Goal: Find specific page/section: Find specific page/section

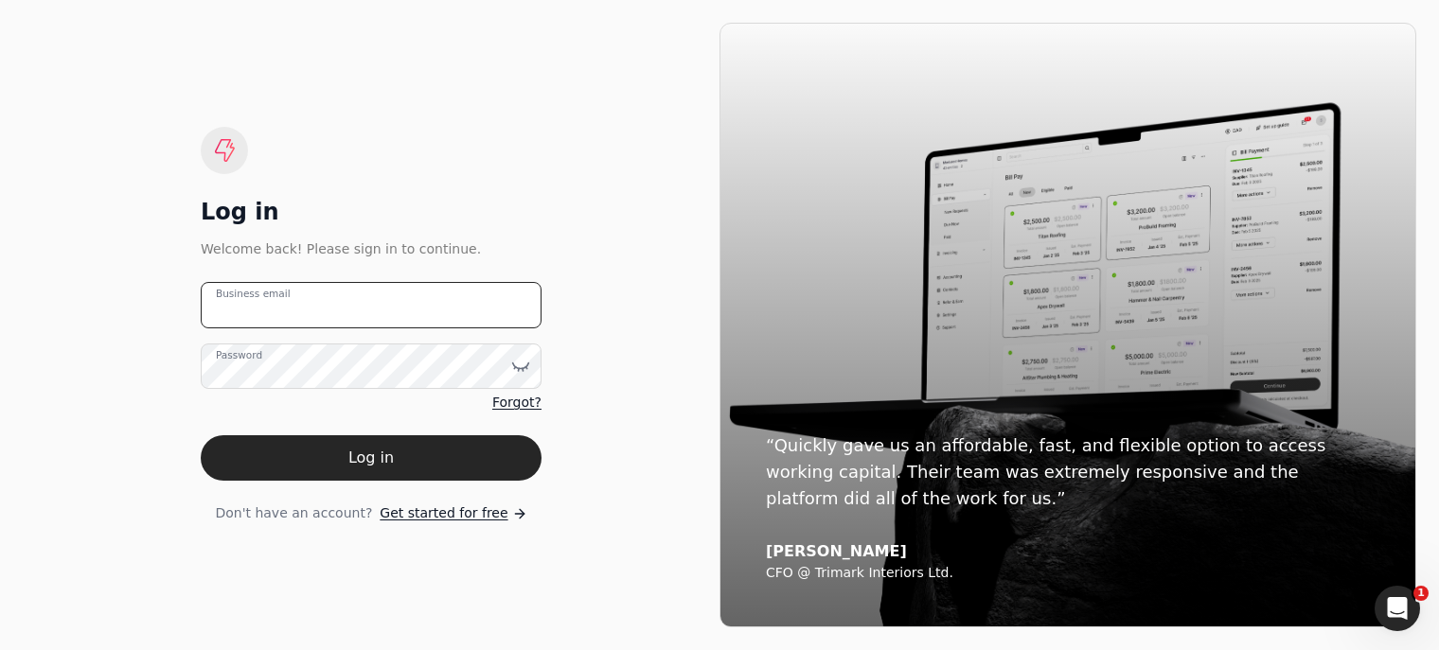
click at [256, 319] on email "Business email" at bounding box center [371, 305] width 341 height 46
type email "arnoldcardenas020@gmail.com"
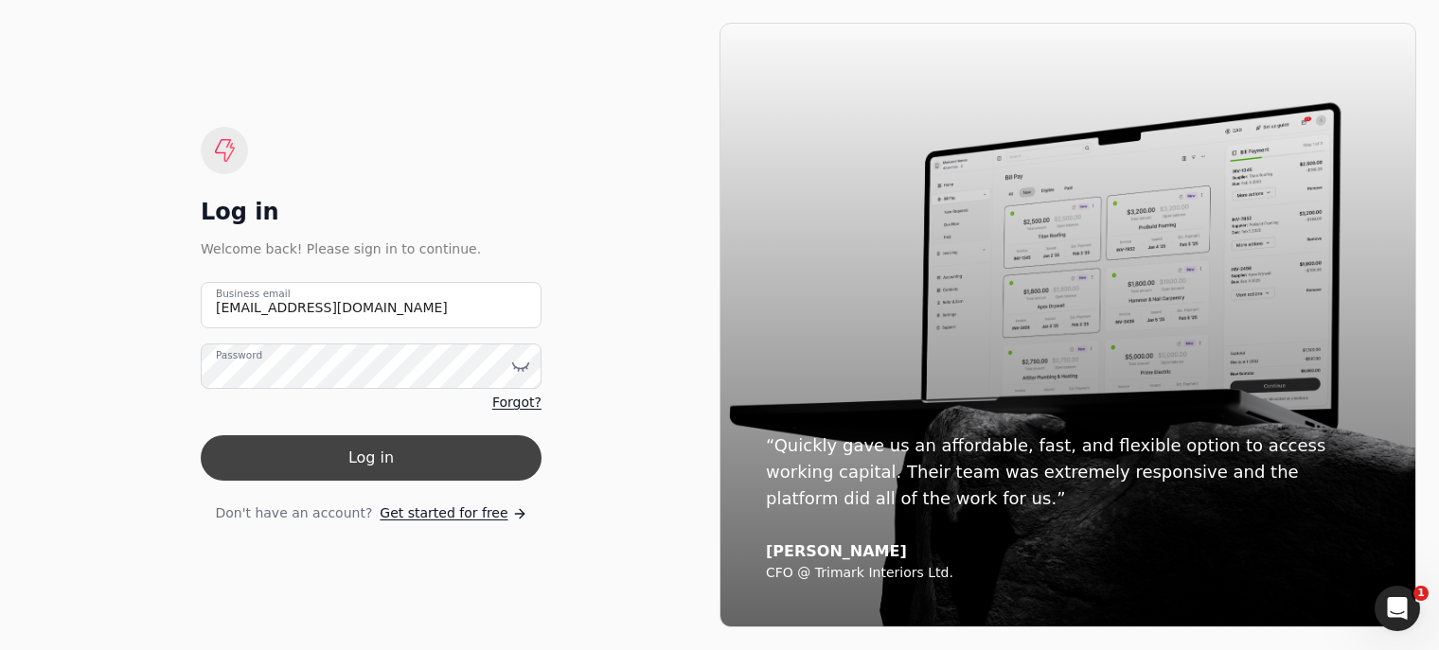
click at [375, 461] on button "Log in" at bounding box center [371, 457] width 341 height 45
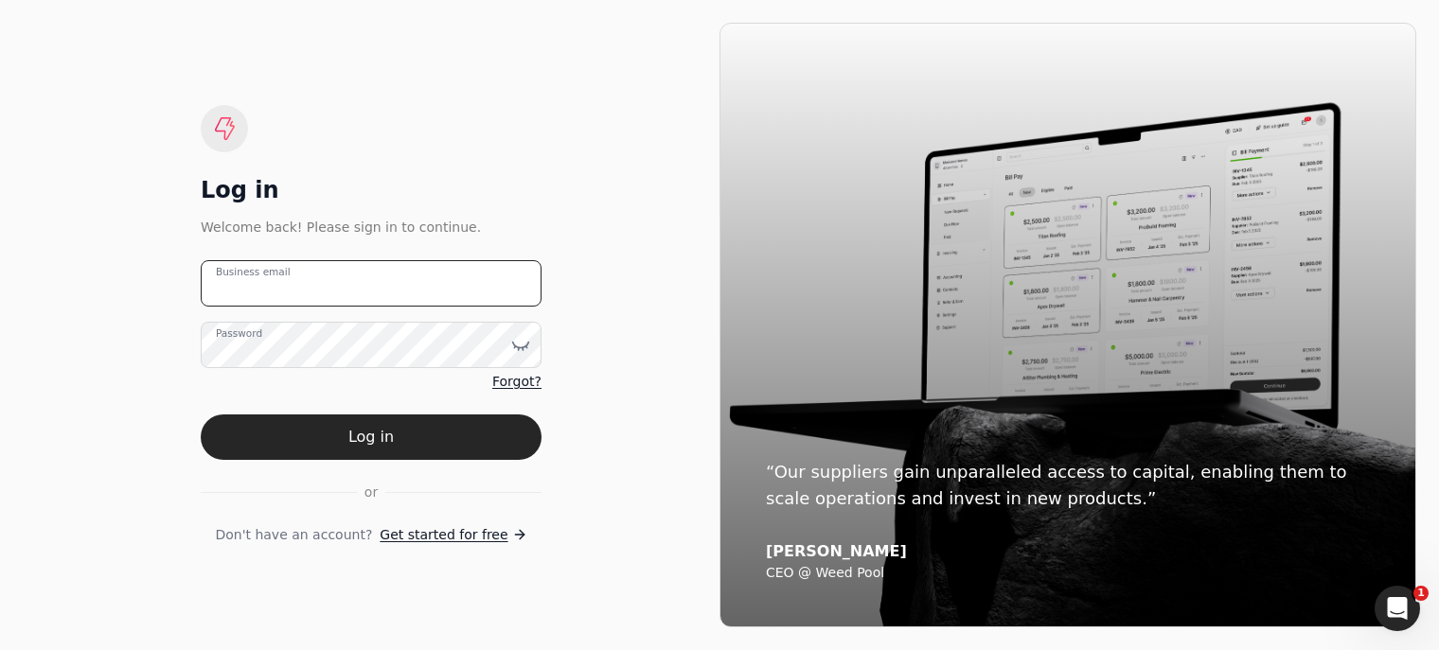
click at [439, 300] on email "Business email" at bounding box center [371, 283] width 341 height 46
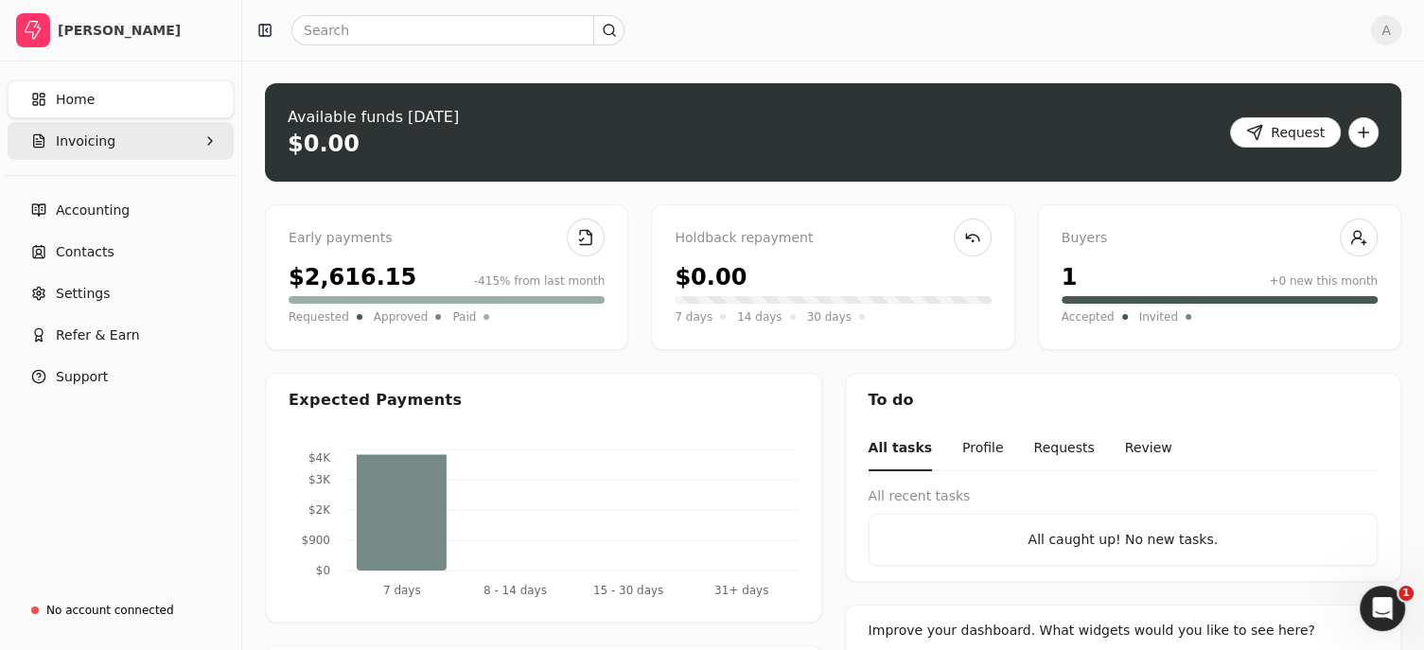
click at [132, 150] on button "Invoicing" at bounding box center [121, 141] width 226 height 38
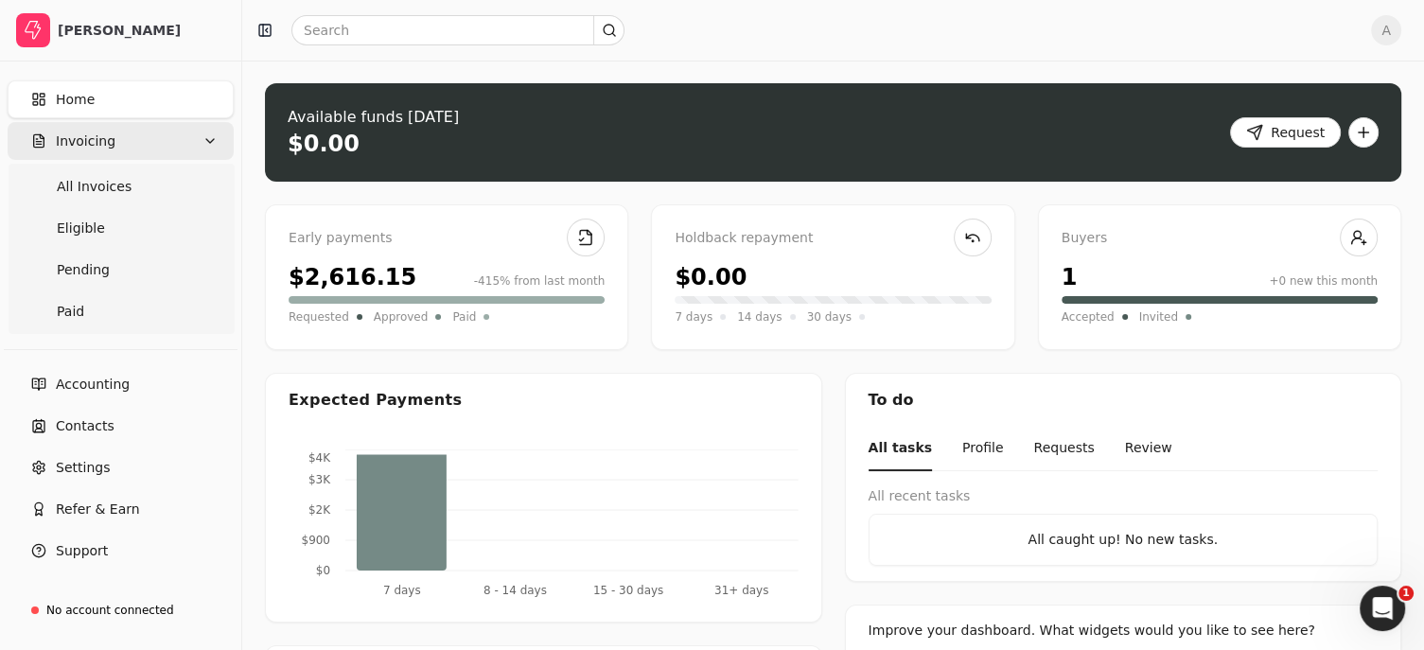
click at [132, 150] on button "Invoicing" at bounding box center [121, 141] width 226 height 38
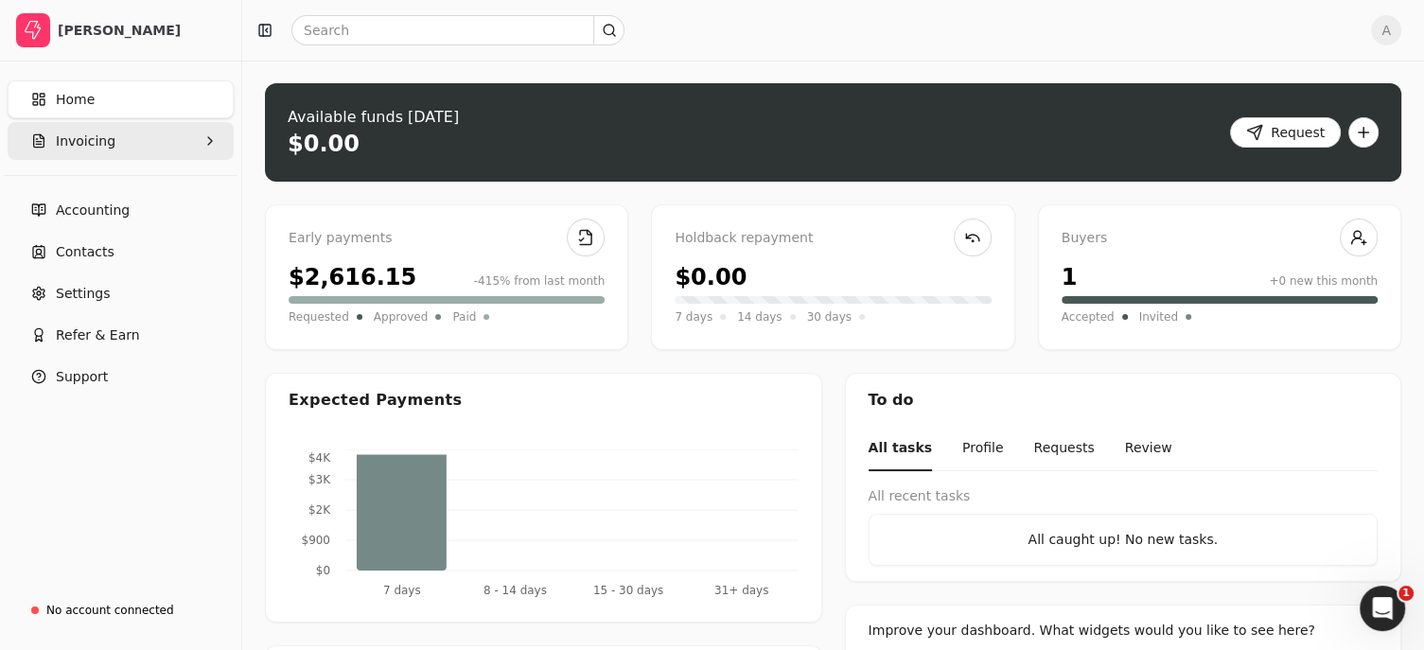
click at [132, 150] on button "Invoicing" at bounding box center [121, 141] width 226 height 38
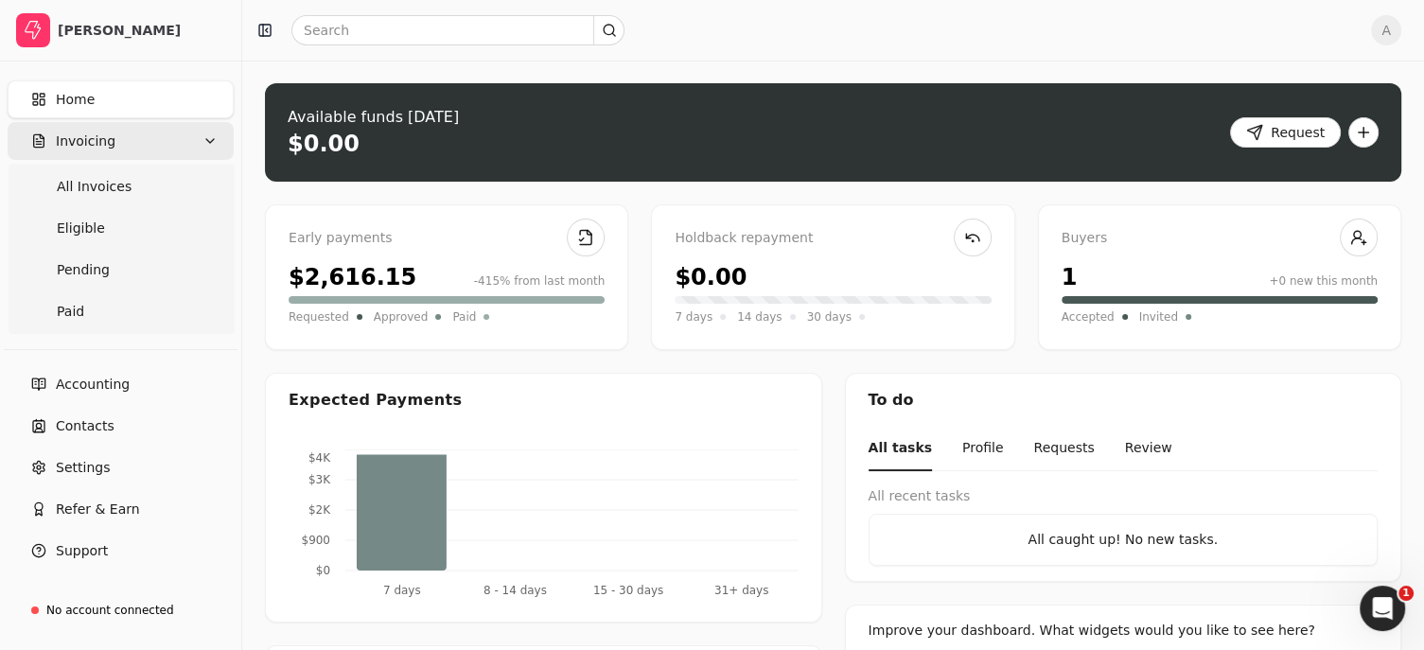
click at [203, 140] on icon "button" at bounding box center [210, 140] width 15 height 15
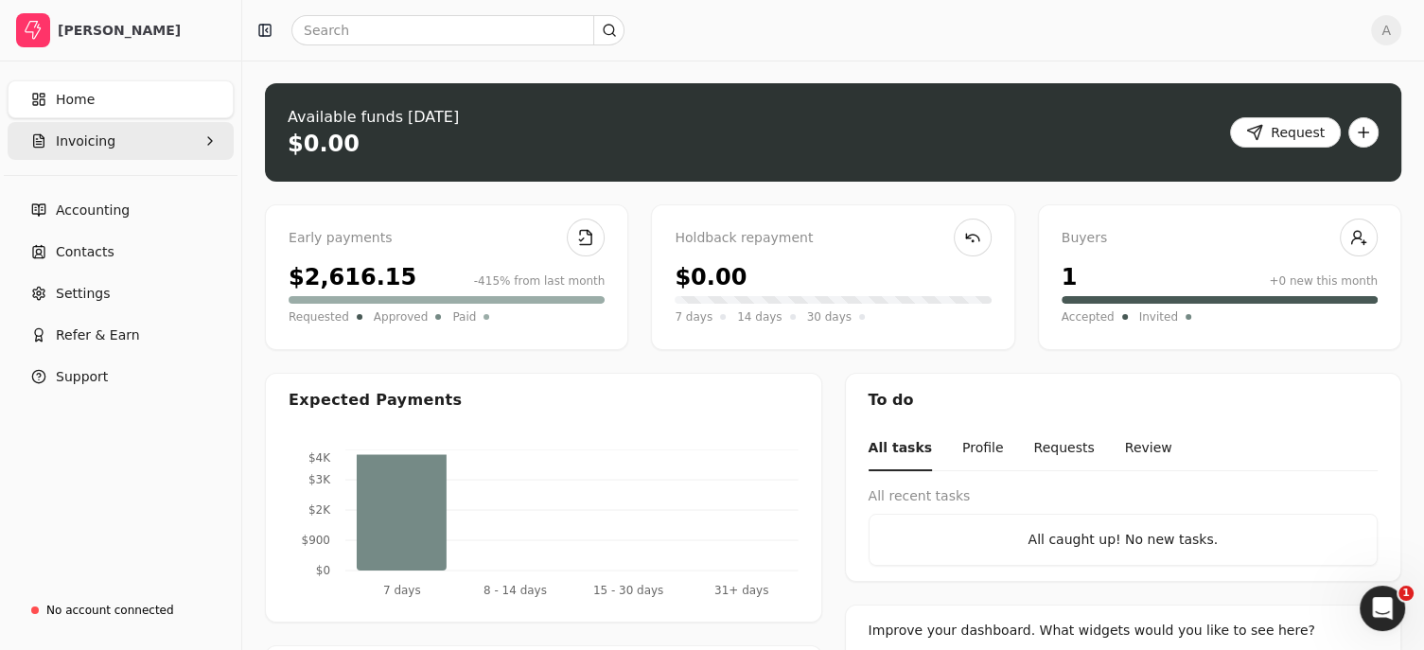
click at [189, 140] on button "Invoicing" at bounding box center [121, 141] width 226 height 38
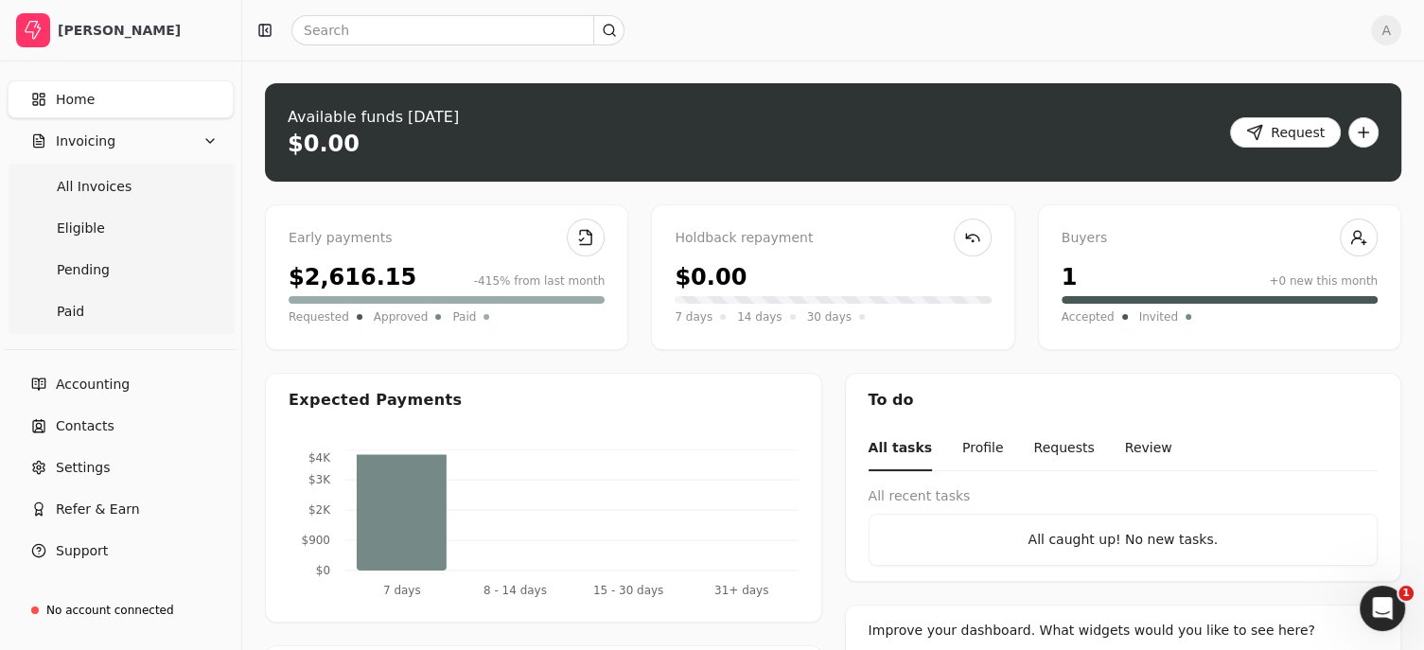
click at [120, 101] on link "Home" at bounding box center [121, 99] width 226 height 38
click at [163, 188] on Invoices "All Invoices" at bounding box center [120, 187] width 219 height 38
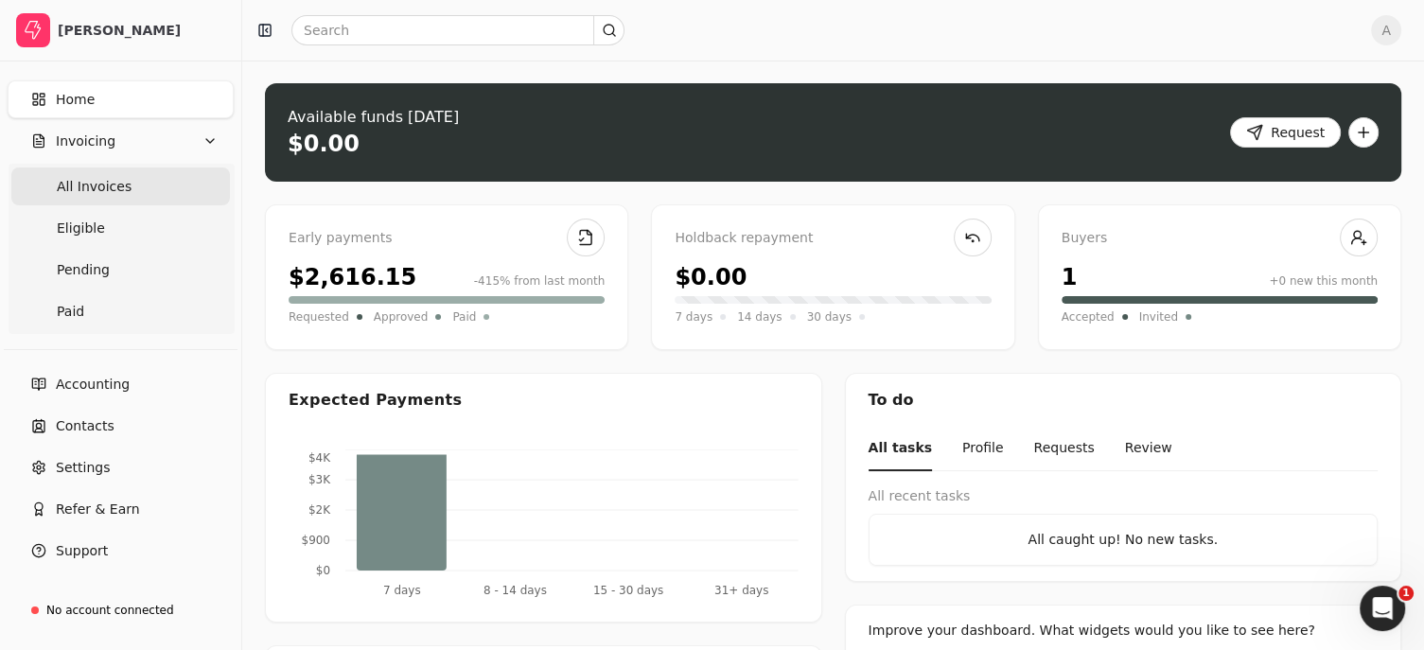
click at [163, 188] on Invoices "All Invoices" at bounding box center [120, 187] width 219 height 38
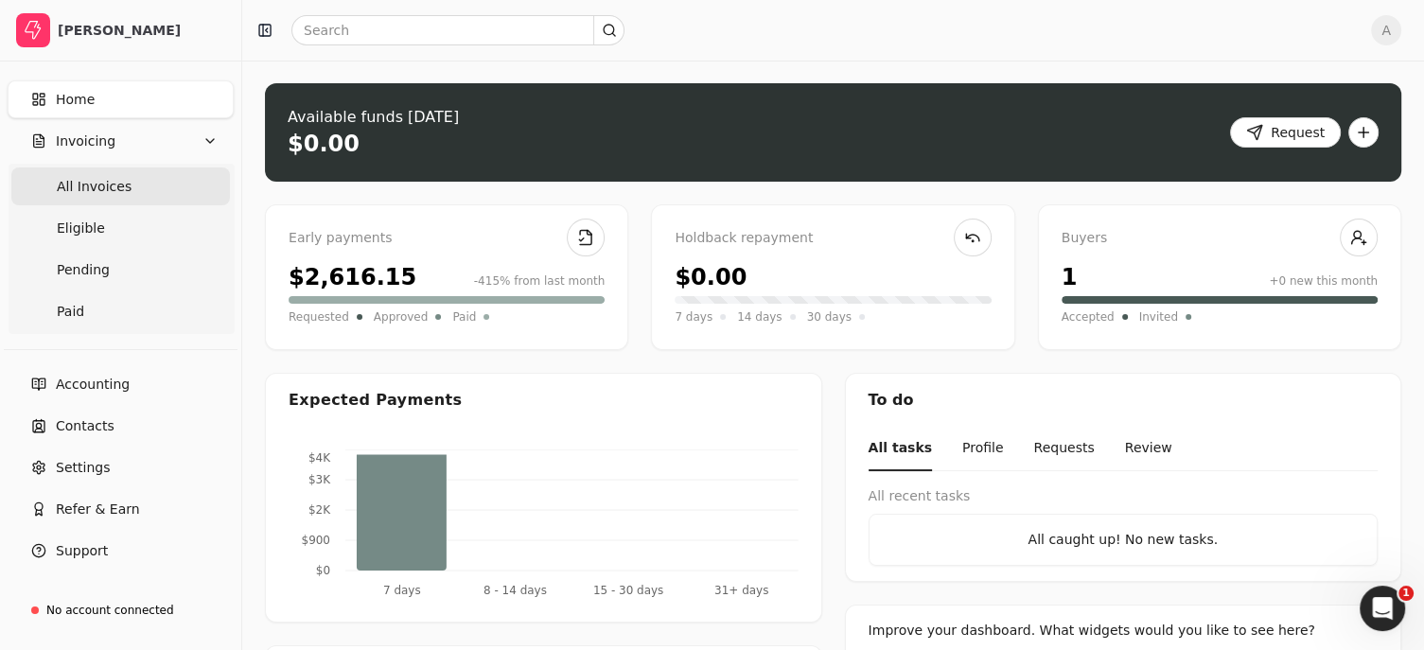
click at [151, 188] on Invoices "All Invoices" at bounding box center [120, 187] width 219 height 38
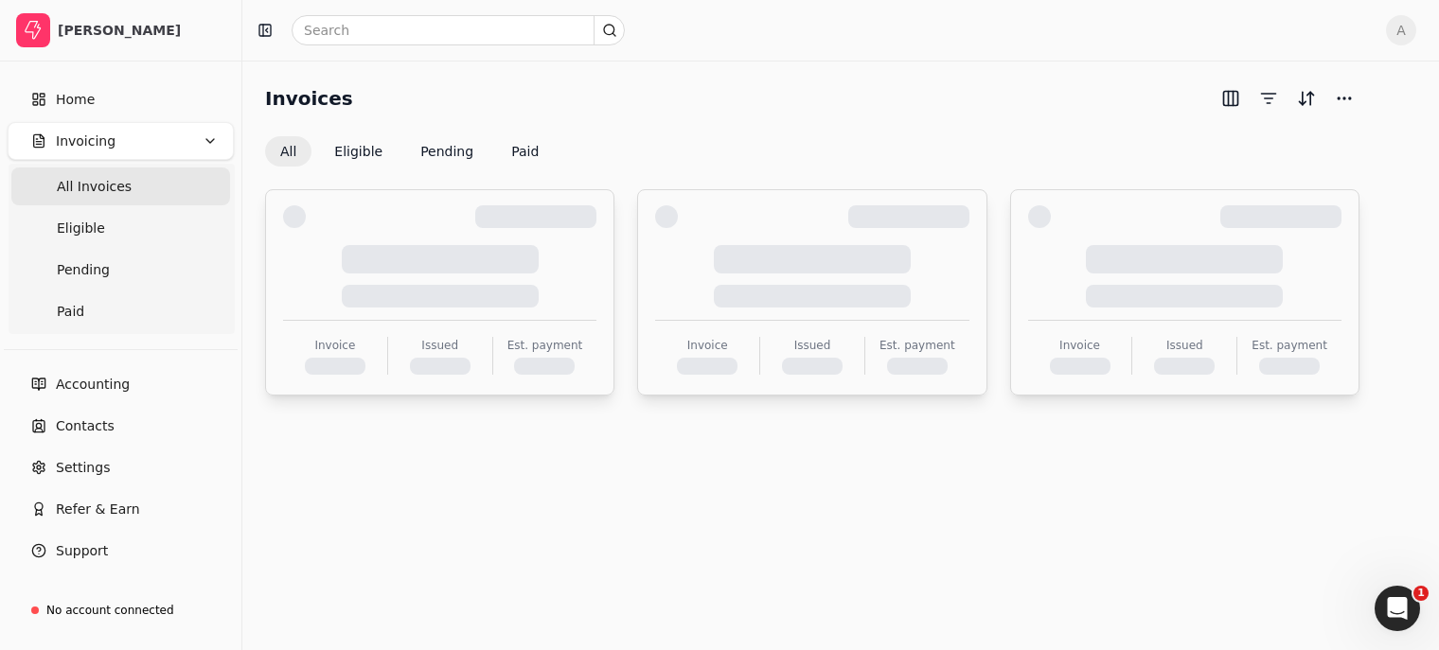
click at [151, 188] on Invoices "All Invoices" at bounding box center [120, 187] width 219 height 38
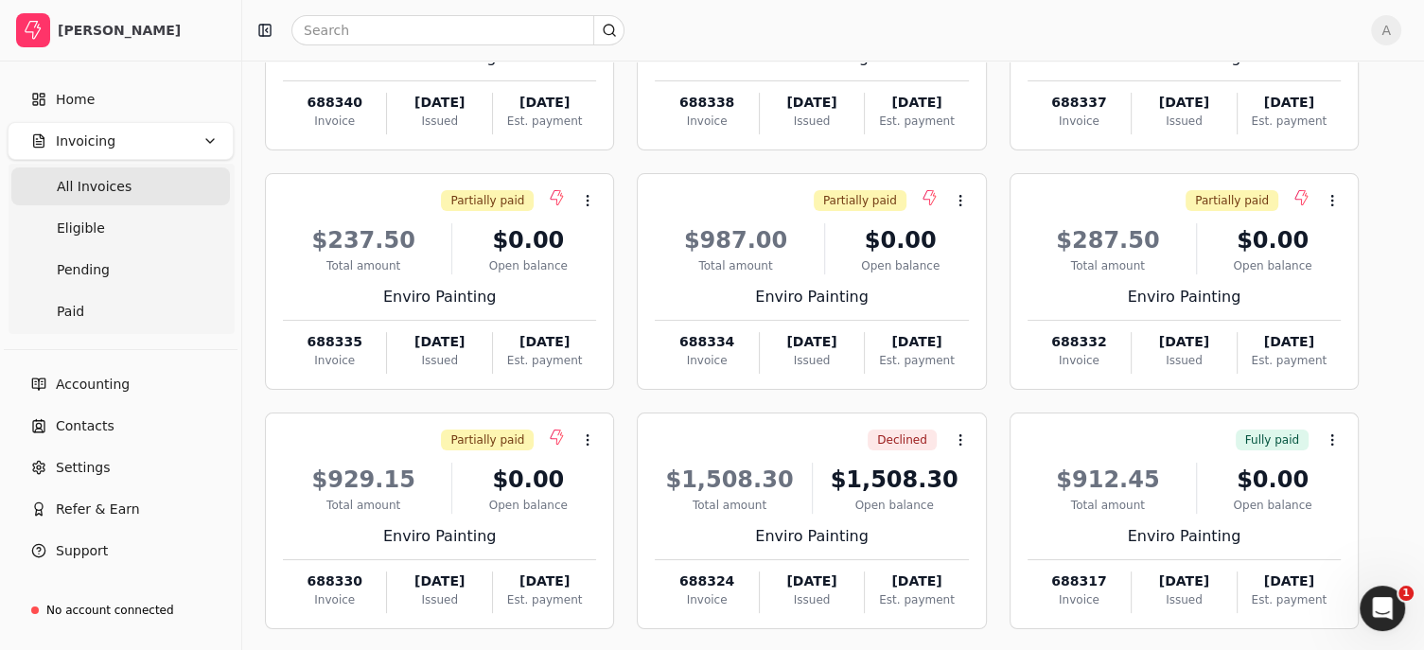
scroll to position [291, 0]
